Goal: Task Accomplishment & Management: Manage account settings

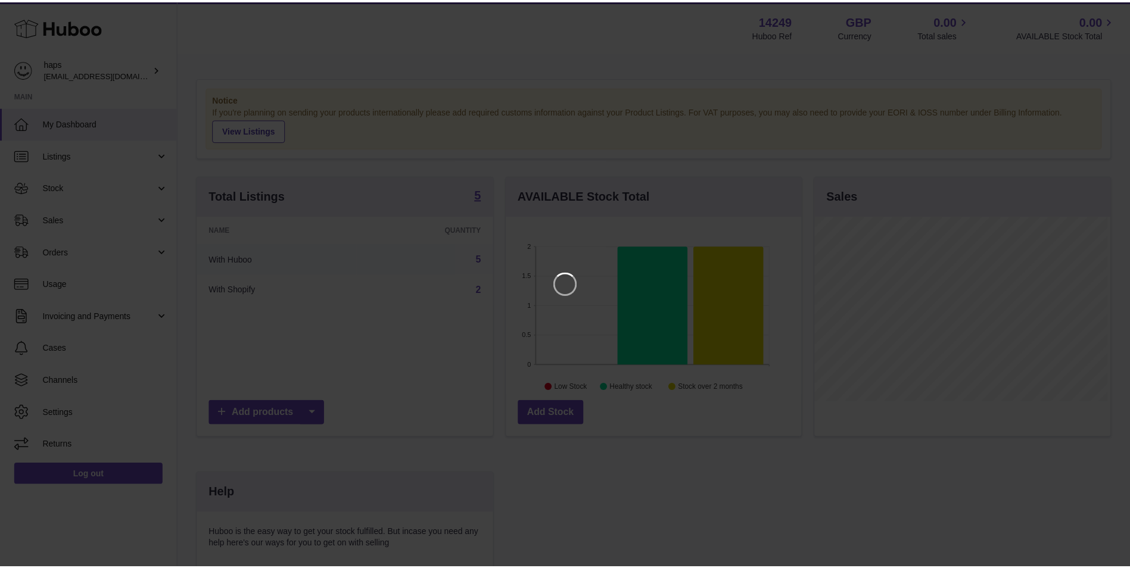
scroll to position [186, 298]
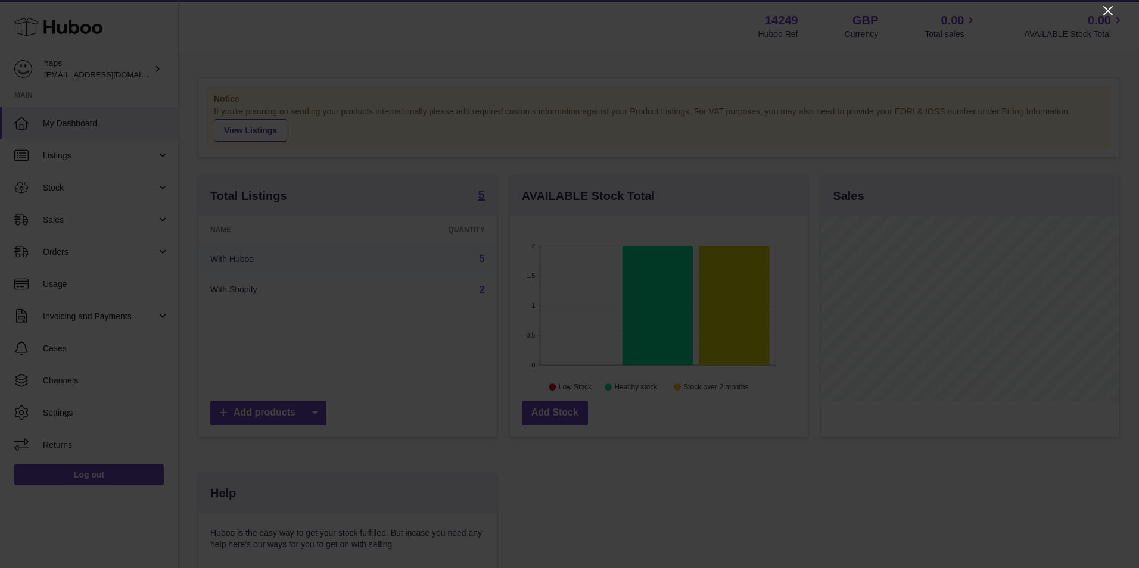
click at [1107, 7] on icon "Close" at bounding box center [1108, 11] width 14 height 14
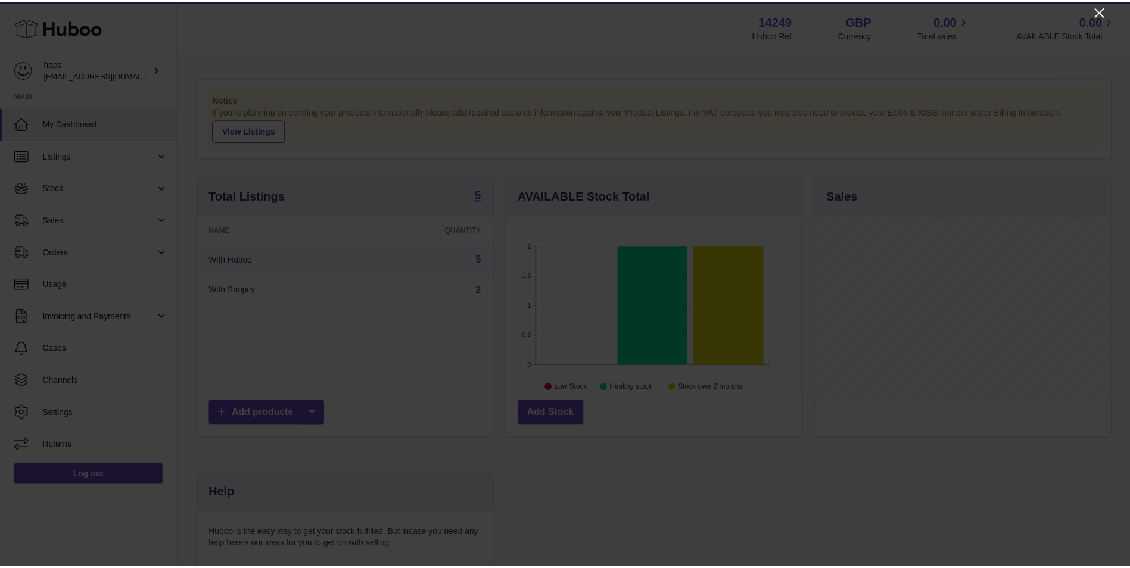
scroll to position [595535, 595425]
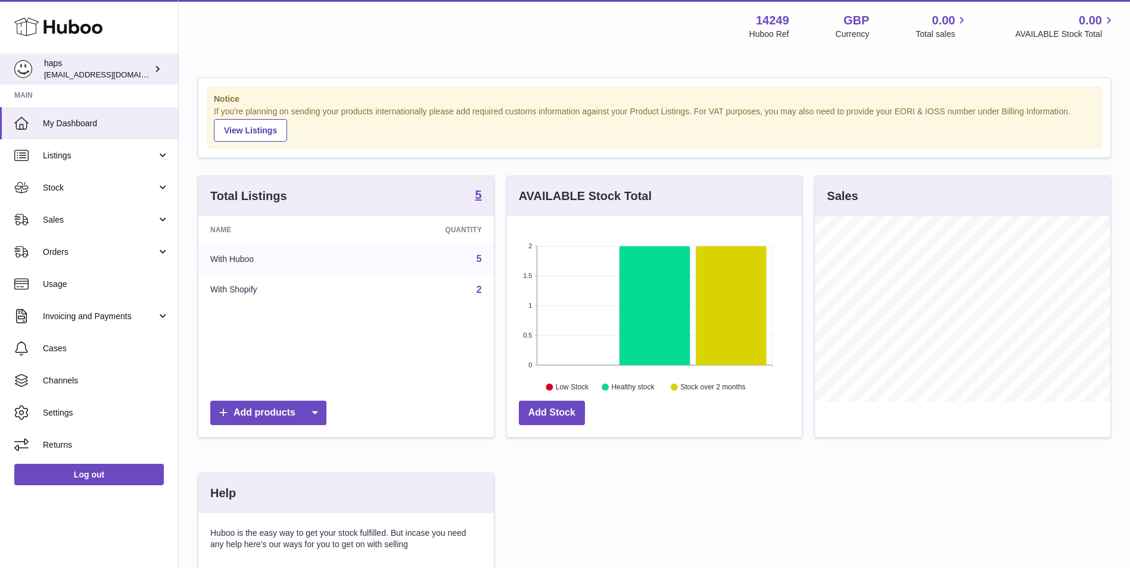
click at [105, 73] on span "[EMAIL_ADDRESS][DOMAIN_NAME]" at bounding box center [109, 75] width 131 height 10
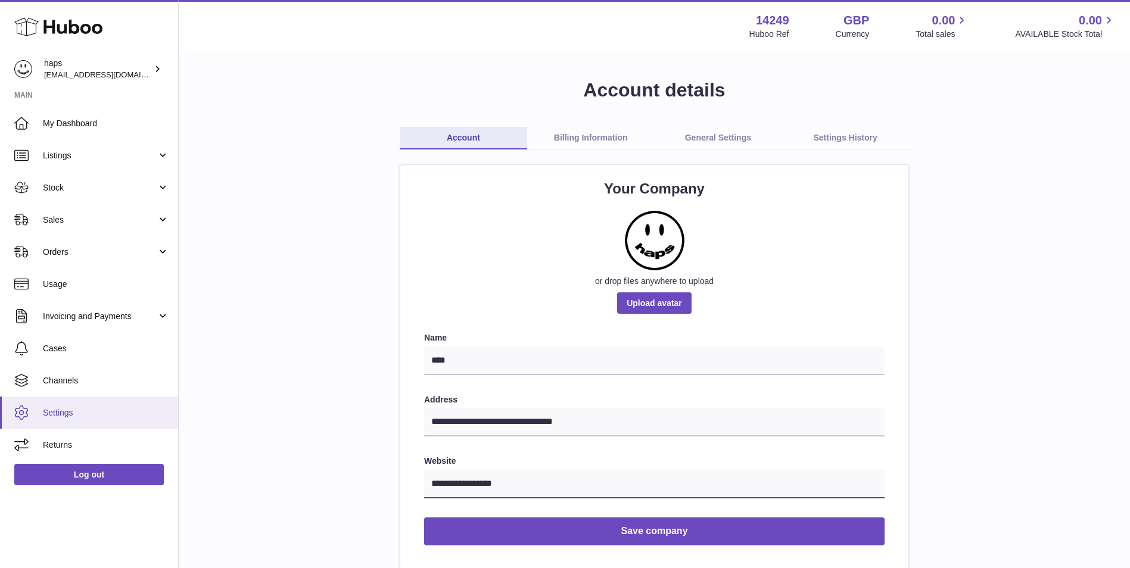
drag, startPoint x: 569, startPoint y: 491, endPoint x: 127, endPoint y: 427, distance: 446.2
